Goal: Navigation & Orientation: Find specific page/section

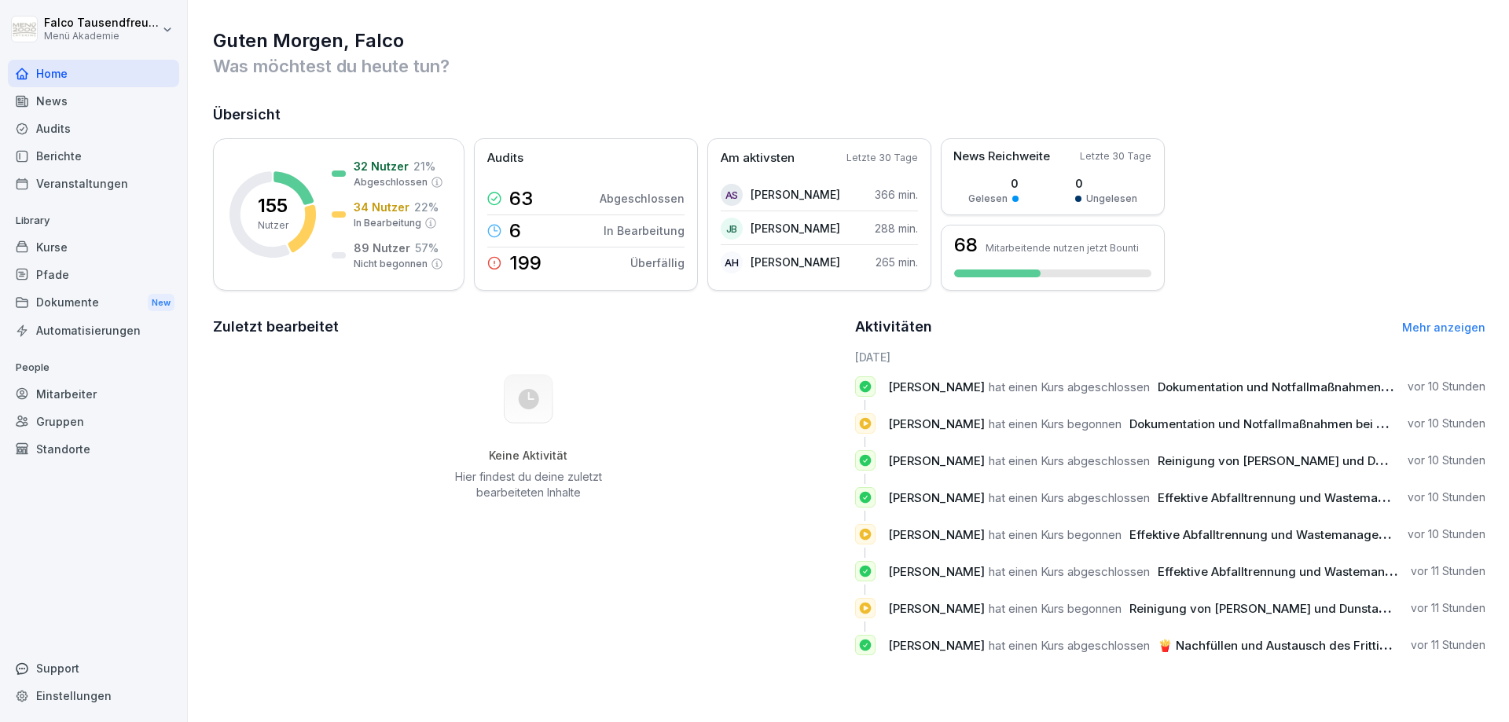
click at [50, 443] on div "Standorte" at bounding box center [93, 449] width 171 height 28
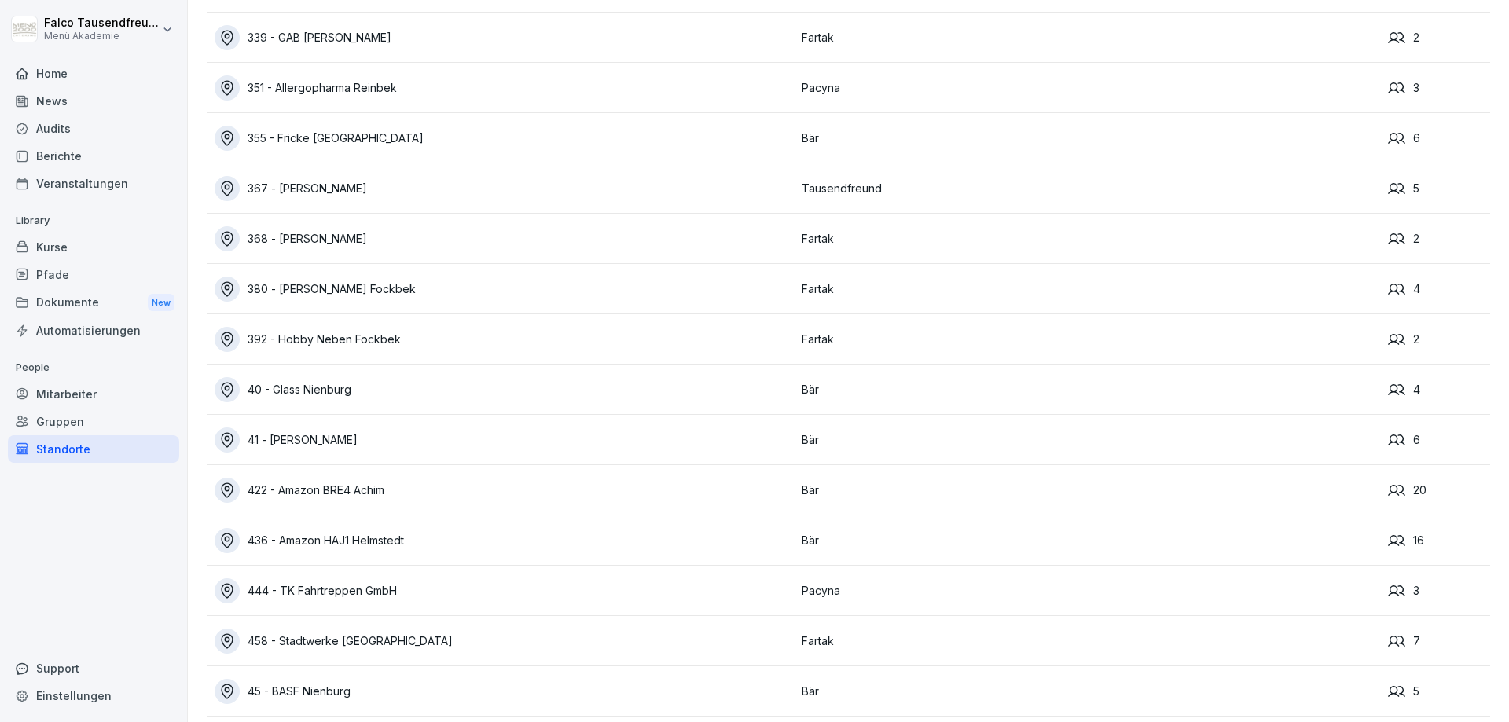
scroll to position [585, 0]
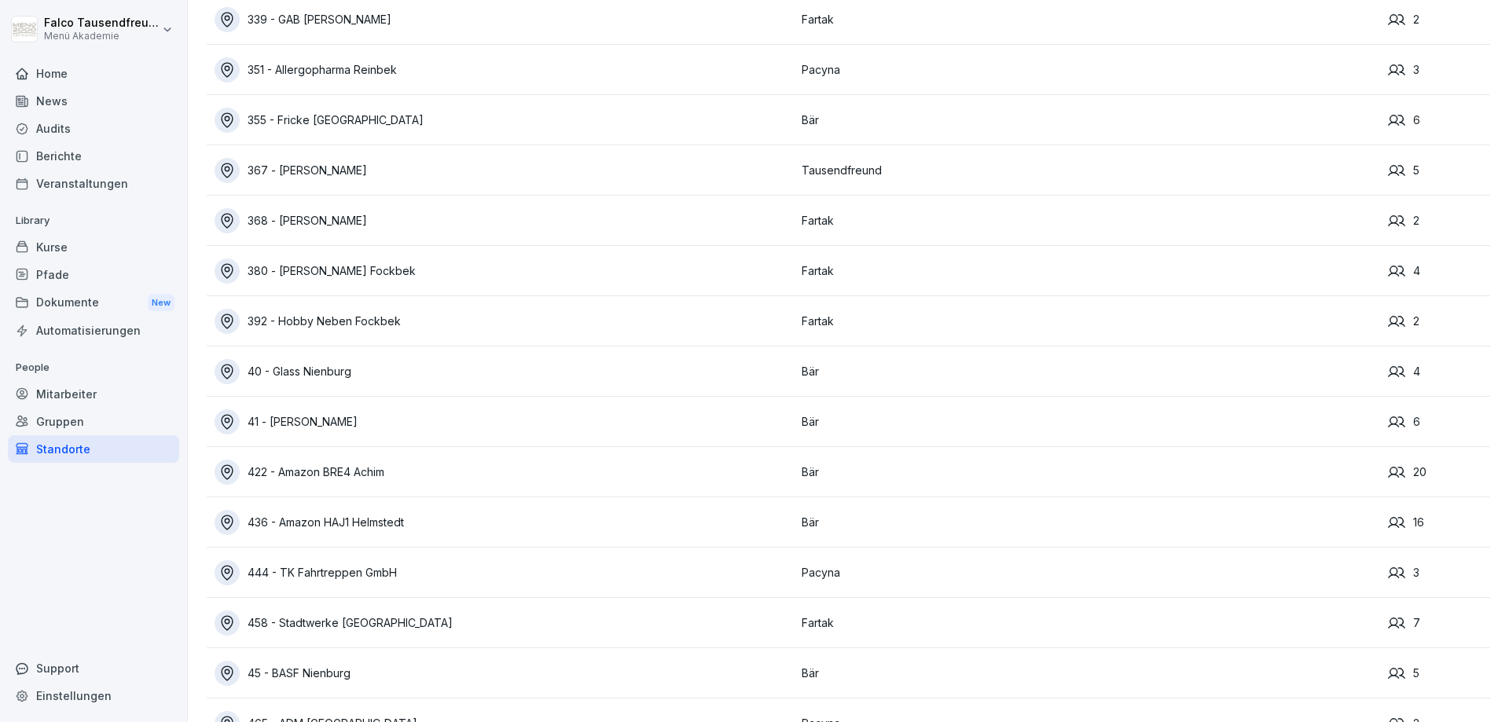
click at [402, 286] on td "380 - [PERSON_NAME] Fockbek" at bounding box center [500, 271] width 587 height 50
click at [380, 276] on div "380 - [PERSON_NAME] Fockbek" at bounding box center [504, 271] width 579 height 25
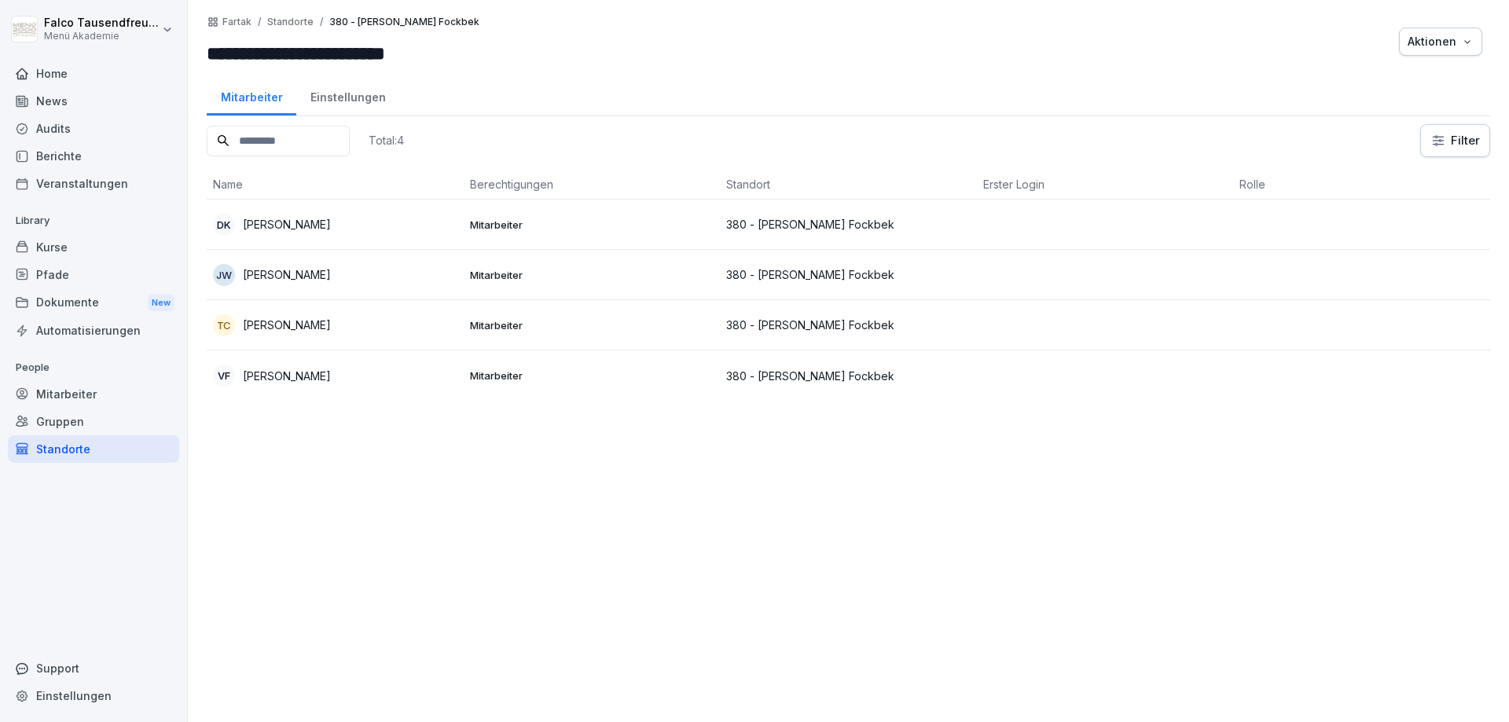
click at [611, 528] on div "Total: 4 Filter Name Berechtigungen Standort Erster Login Rolle DK [PERSON_NAME…" at bounding box center [848, 415] width 1283 height 582
click at [46, 449] on div "Standorte" at bounding box center [93, 449] width 171 height 28
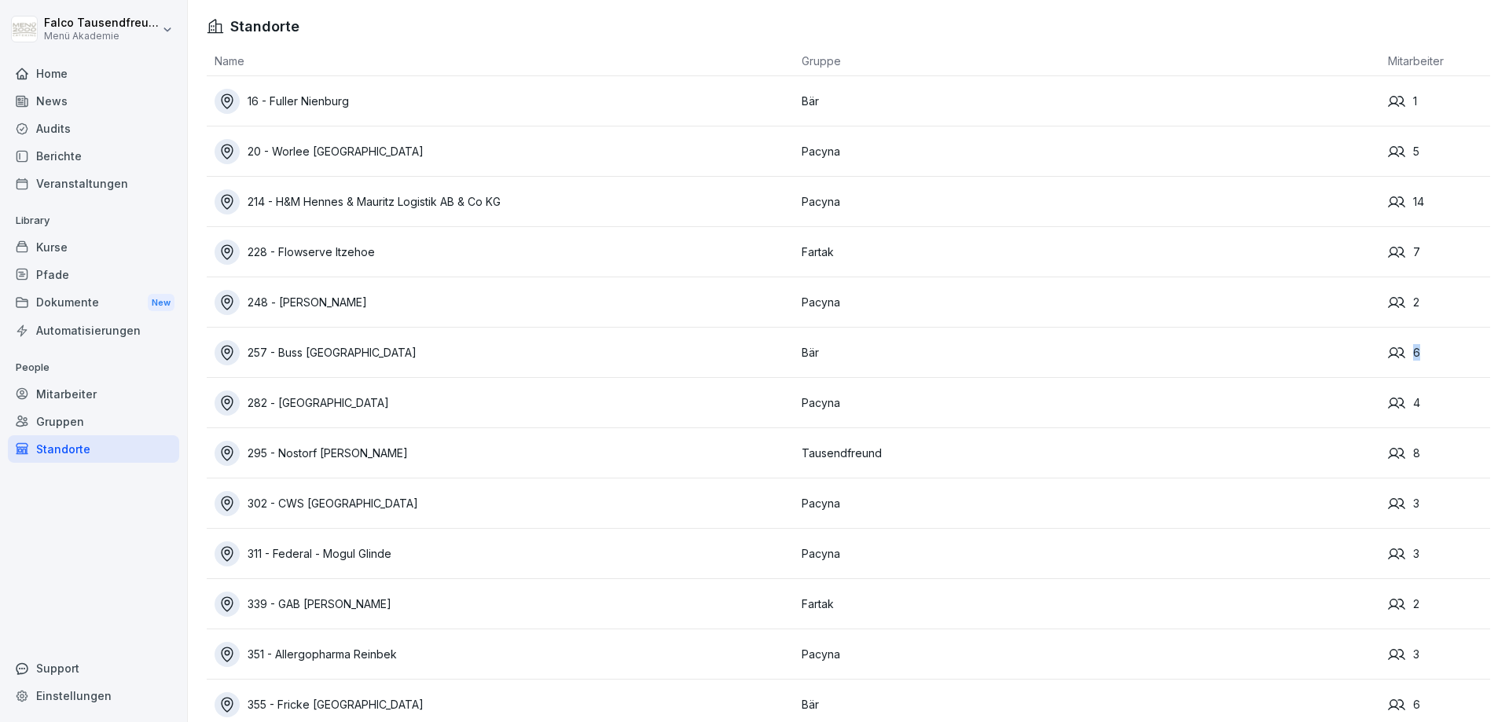
drag, startPoint x: 1498, startPoint y: 216, endPoint x: 1495, endPoint y: 342, distance: 125.7
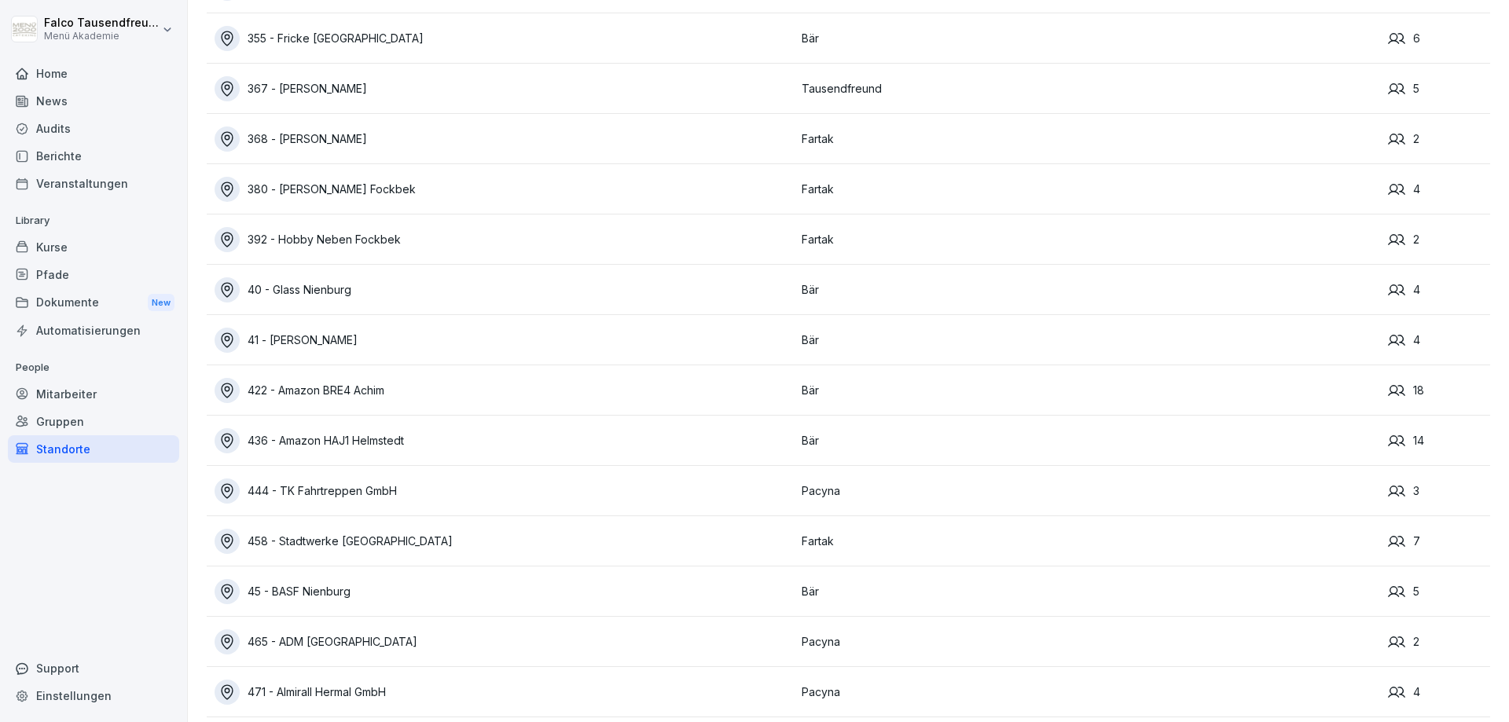
scroll to position [693, 0]
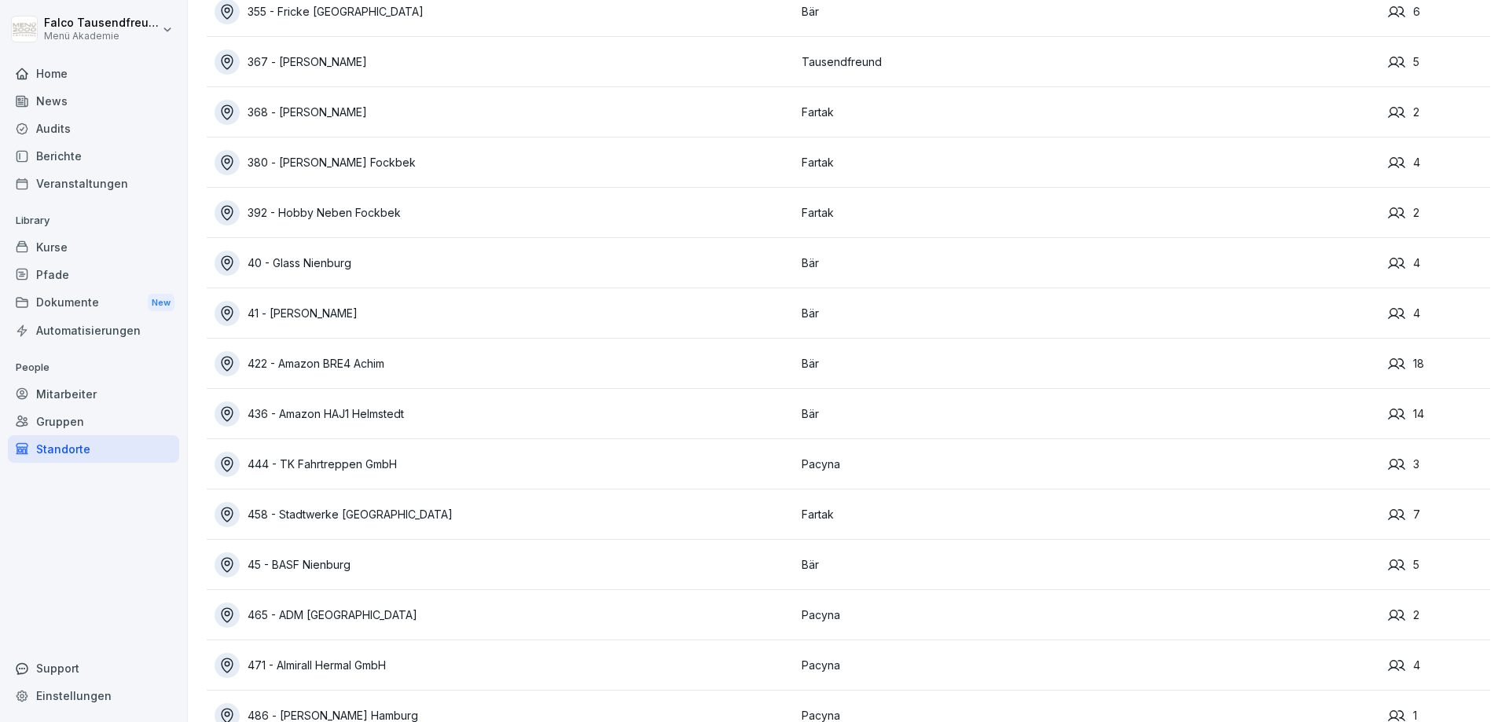
click at [338, 231] on td "392 - Hobby Neben Fockbek" at bounding box center [500, 213] width 587 height 50
click at [331, 215] on div "392 - Hobby Neben Fockbek" at bounding box center [504, 212] width 579 height 25
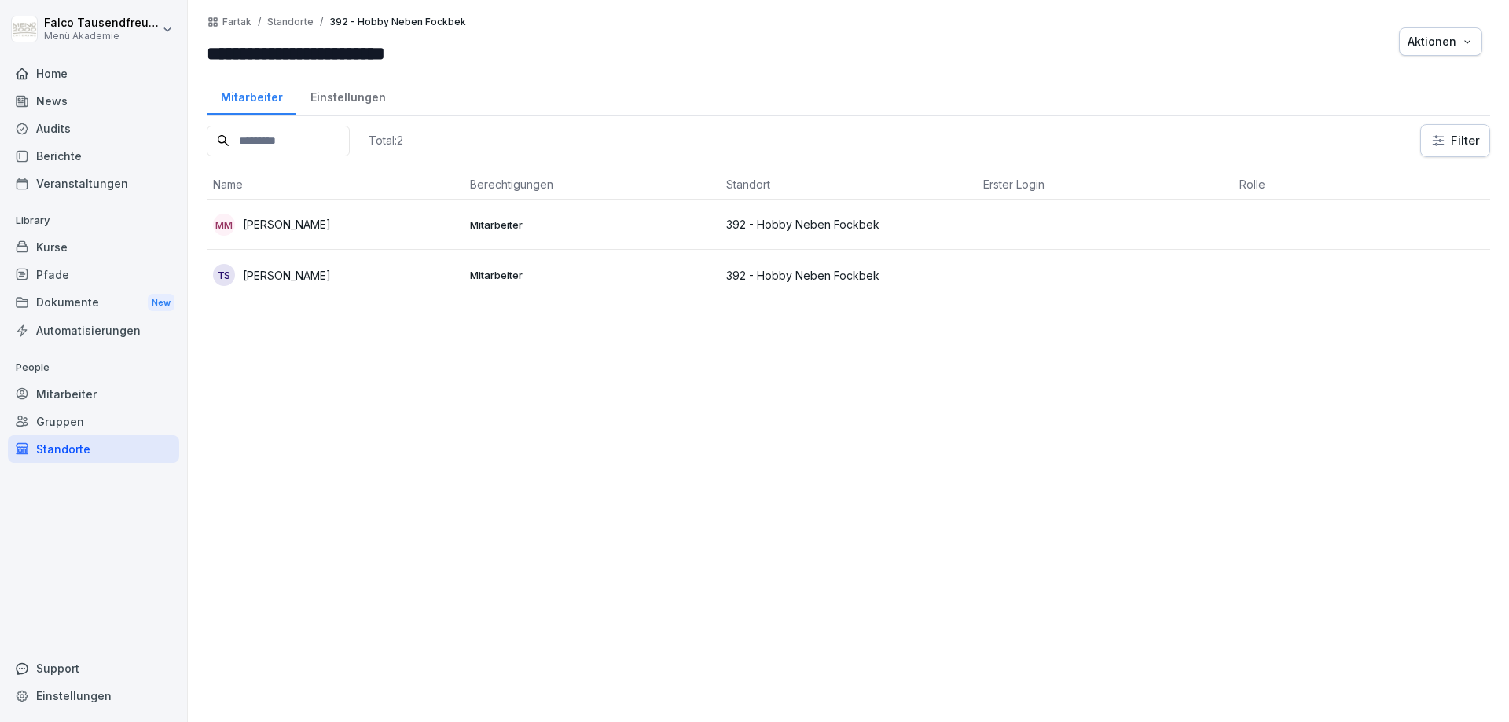
click at [62, 442] on div "Standorte" at bounding box center [93, 449] width 171 height 28
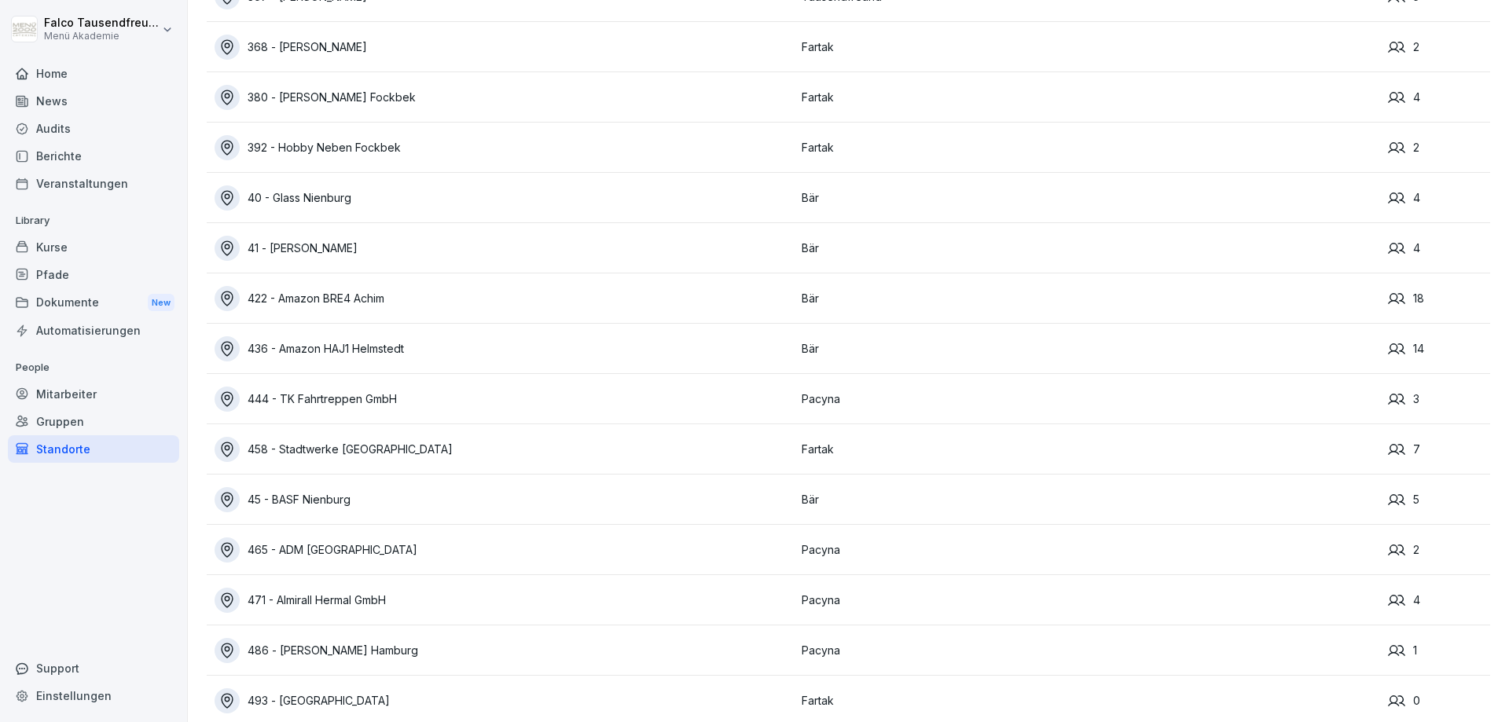
scroll to position [775, 0]
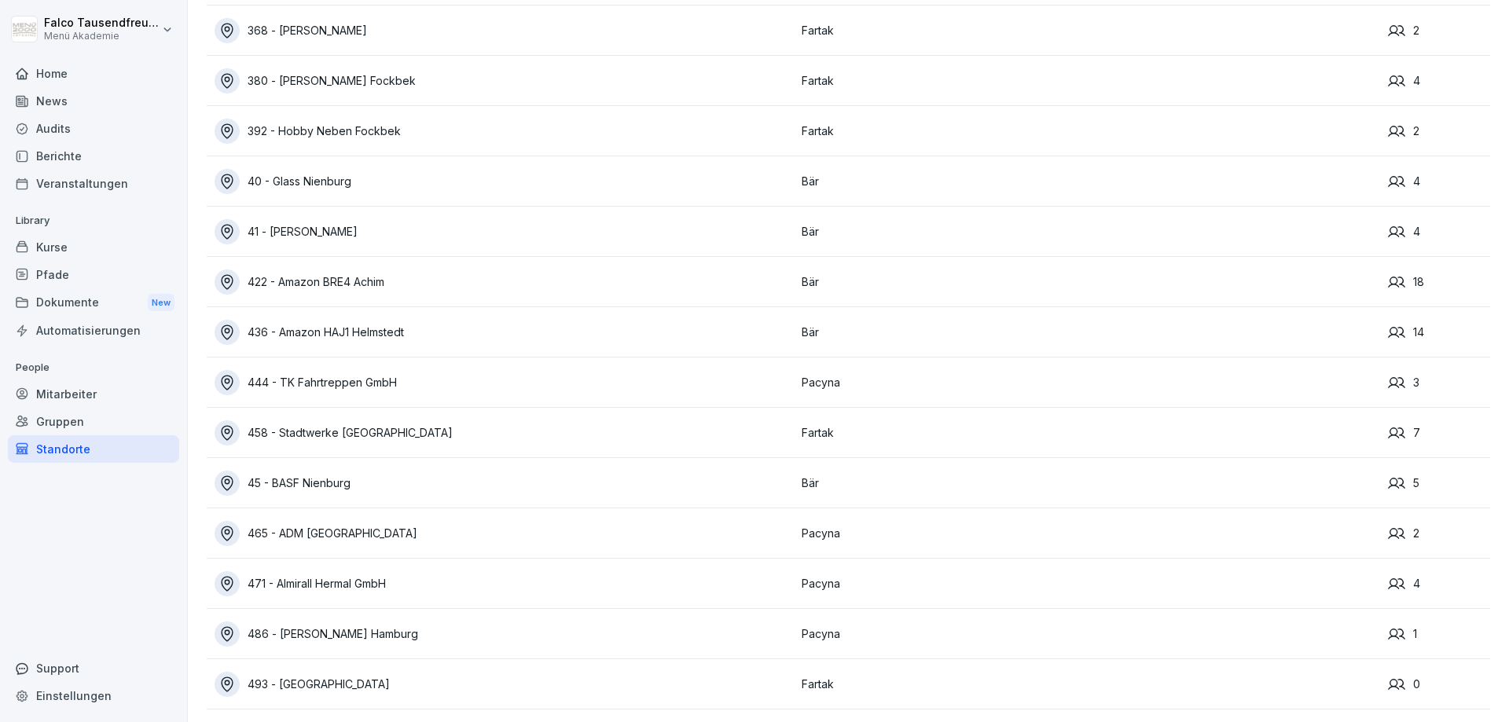
click at [328, 438] on div "458 - Stadtwerke [GEOGRAPHIC_DATA]" at bounding box center [504, 432] width 579 height 25
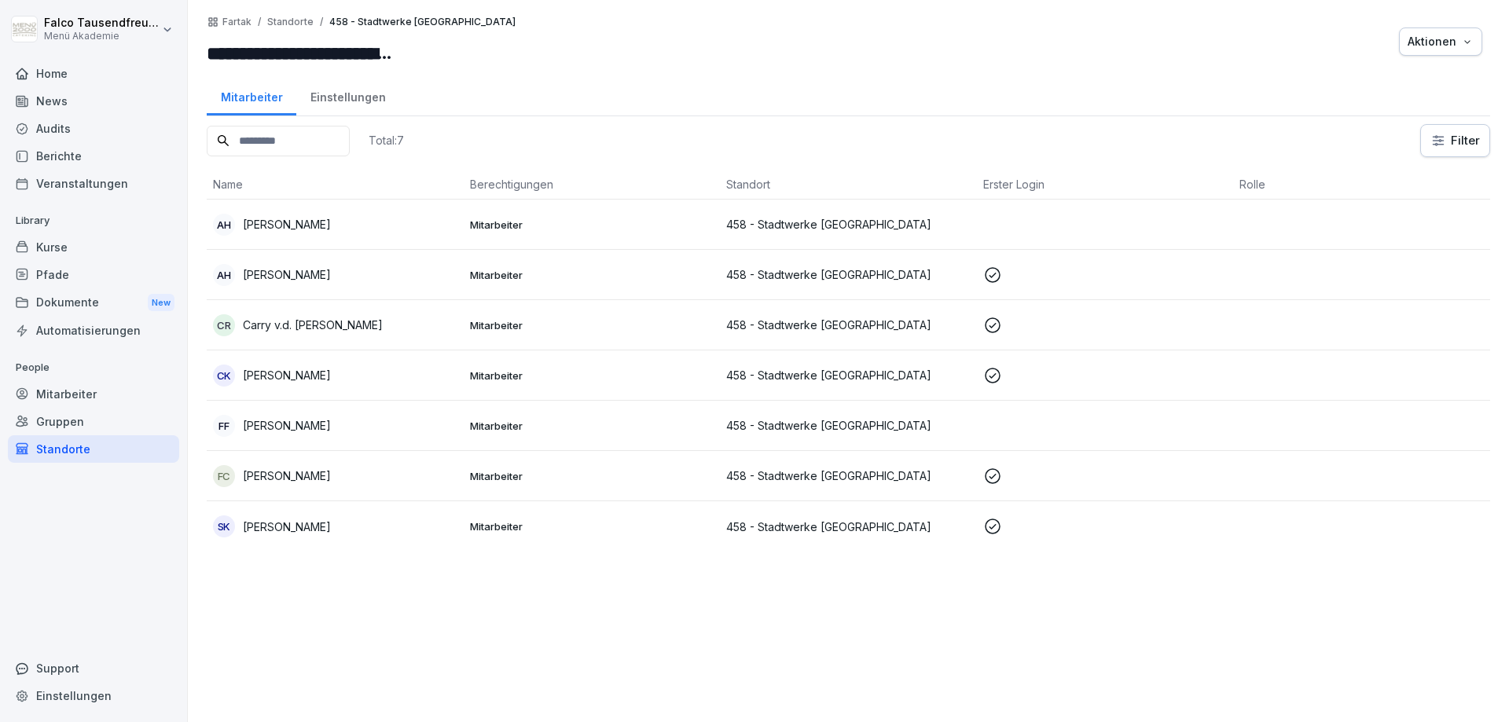
click at [39, 449] on div "Standorte" at bounding box center [93, 449] width 171 height 28
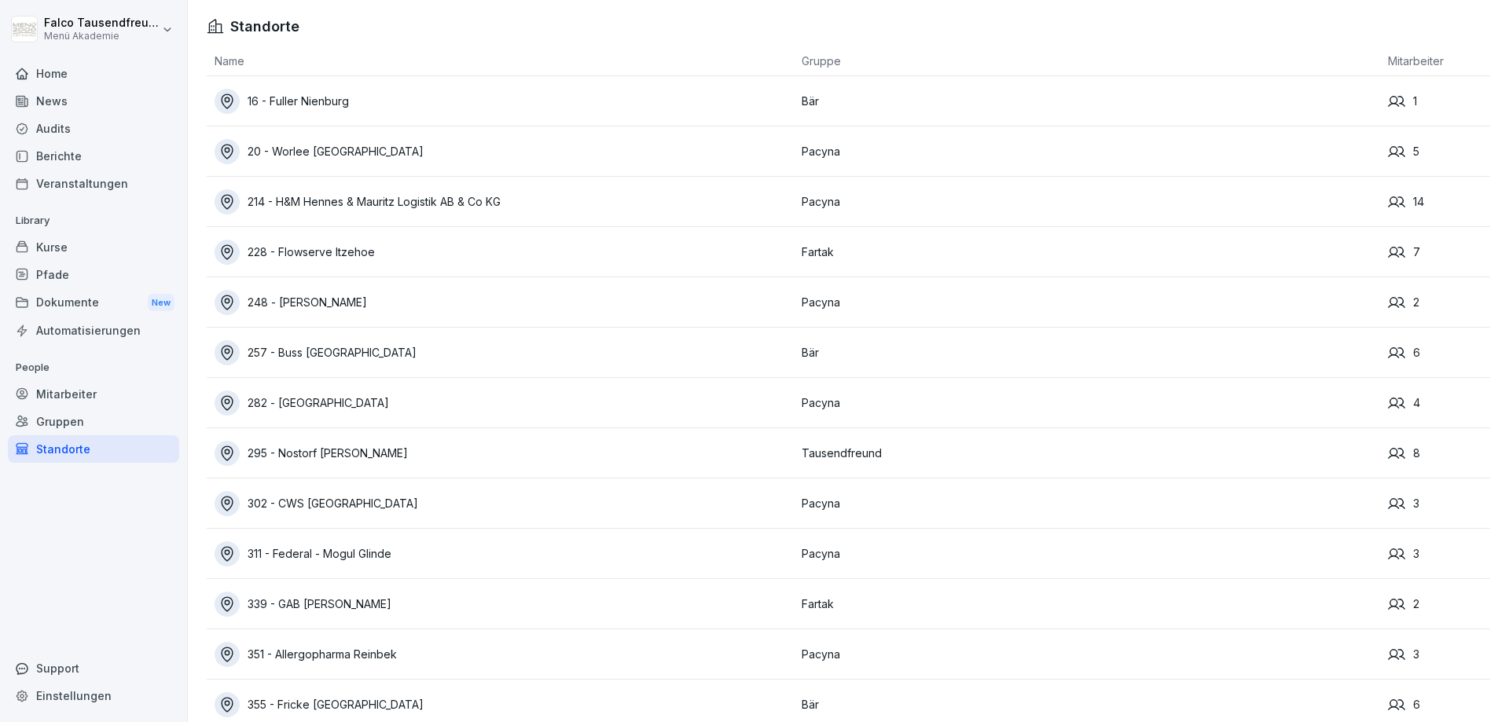
click at [317, 251] on div "228 - Flowserve Itzehoe" at bounding box center [504, 252] width 579 height 25
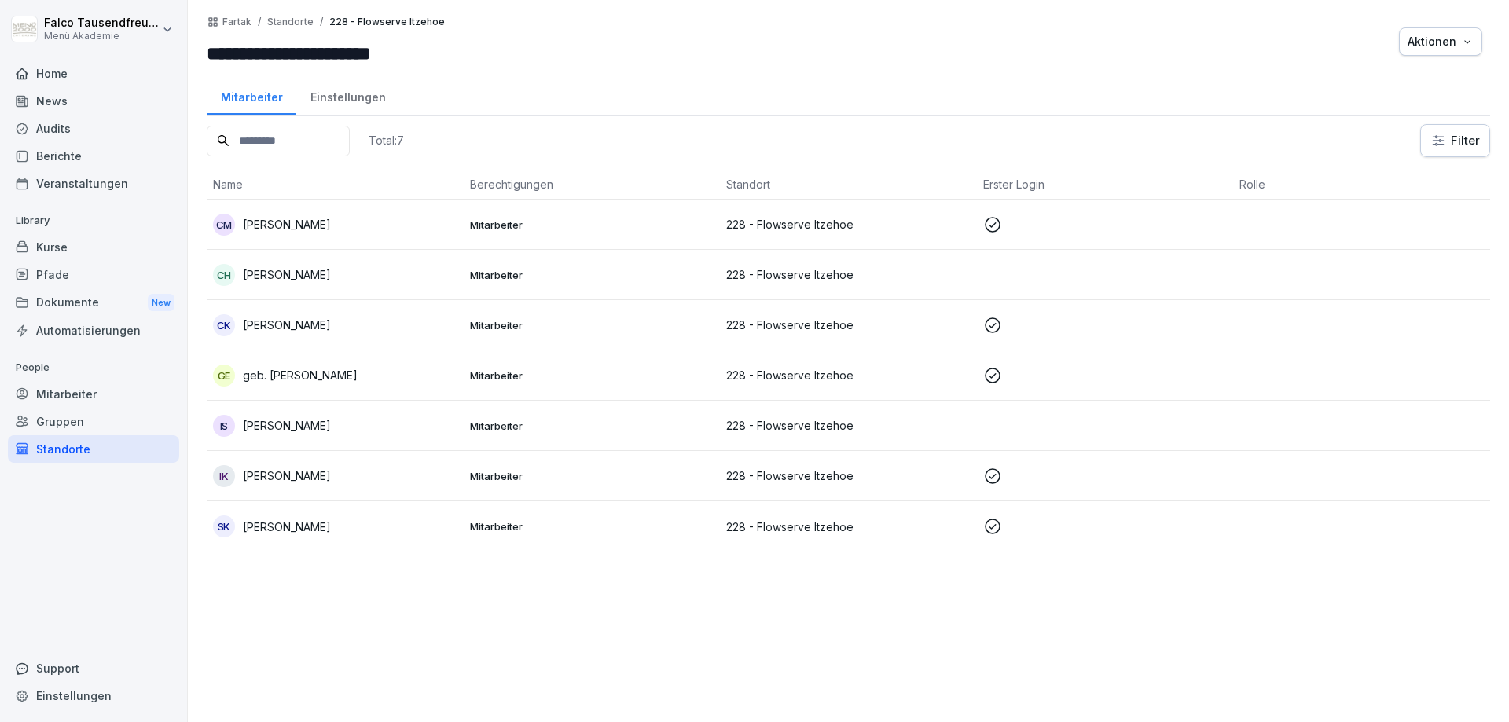
click at [66, 449] on div "Standorte" at bounding box center [93, 449] width 171 height 28
